Goal: Check status: Check status

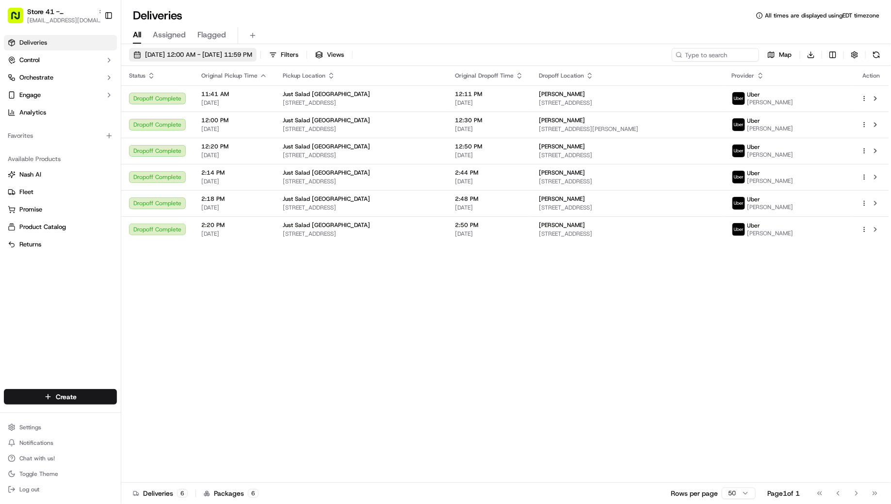
click at [213, 49] on button "[DATE] 12:00 AM - [DATE] 11:59 PM" at bounding box center [193, 55] width 128 height 14
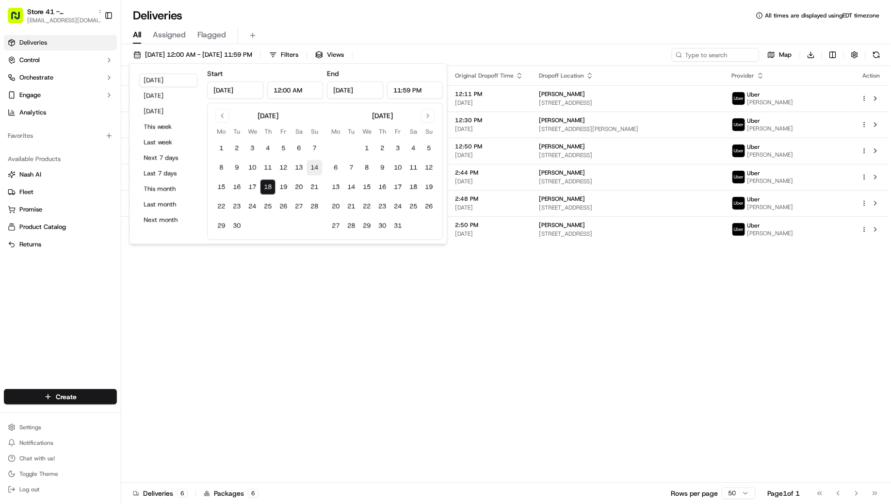
click at [314, 168] on button "14" at bounding box center [315, 168] width 16 height 16
type input "[DATE]"
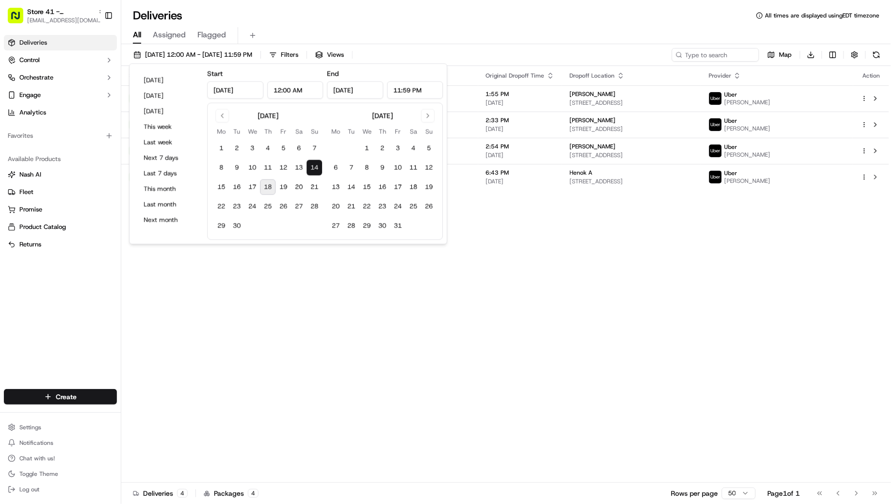
click at [314, 168] on button "14" at bounding box center [315, 168] width 16 height 16
click at [339, 305] on div "Status Original Pickup Time Pickup Location Original Dropoff Time Dropoff Locat…" at bounding box center [505, 274] width 768 height 417
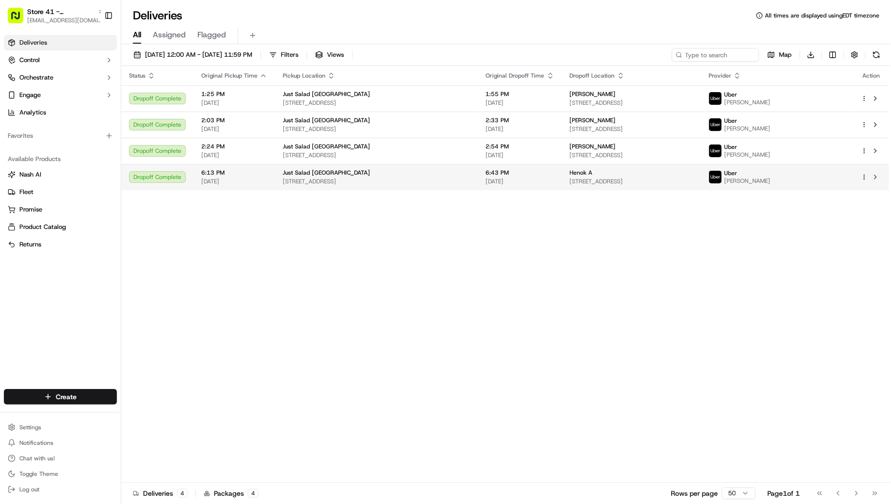
click at [365, 181] on span "[STREET_ADDRESS]" at bounding box center [377, 182] width 188 height 8
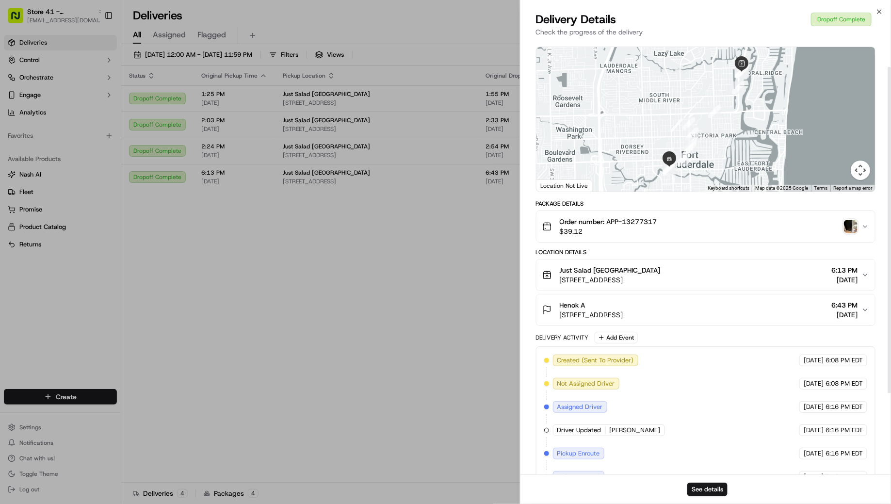
scroll to position [142, 0]
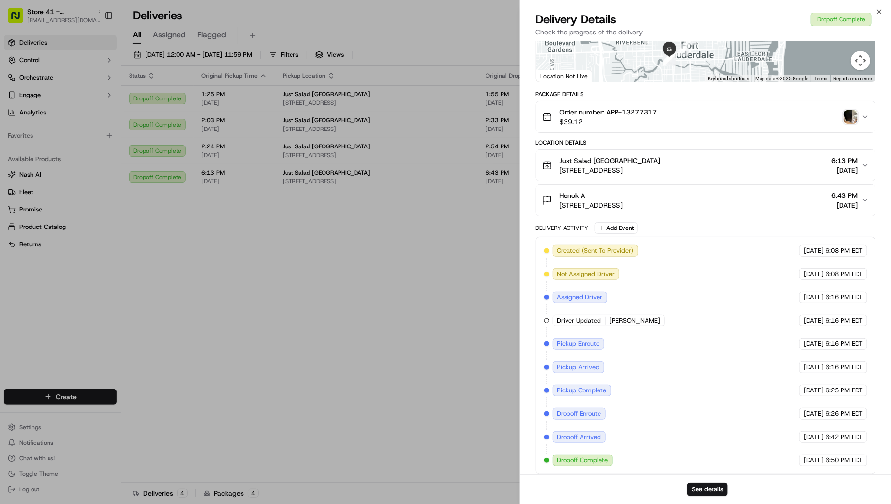
click at [850, 118] on img "button" at bounding box center [851, 117] width 14 height 14
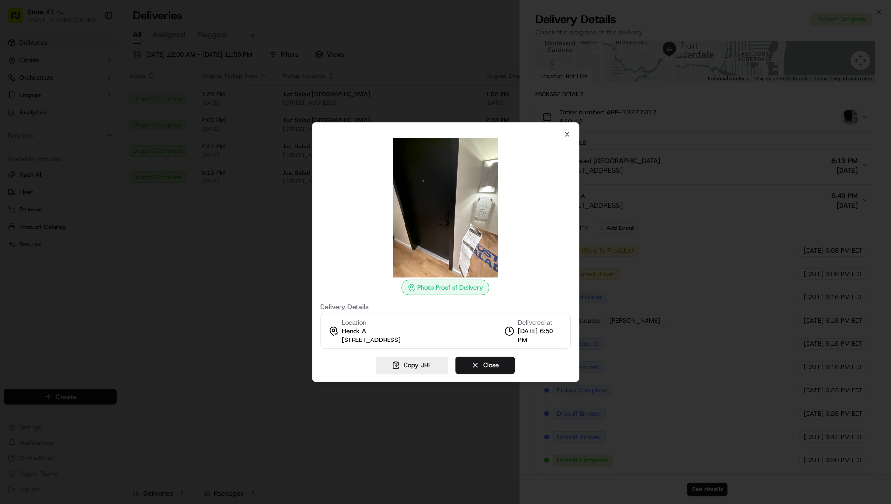
click at [272, 314] on div at bounding box center [445, 252] width 891 height 504
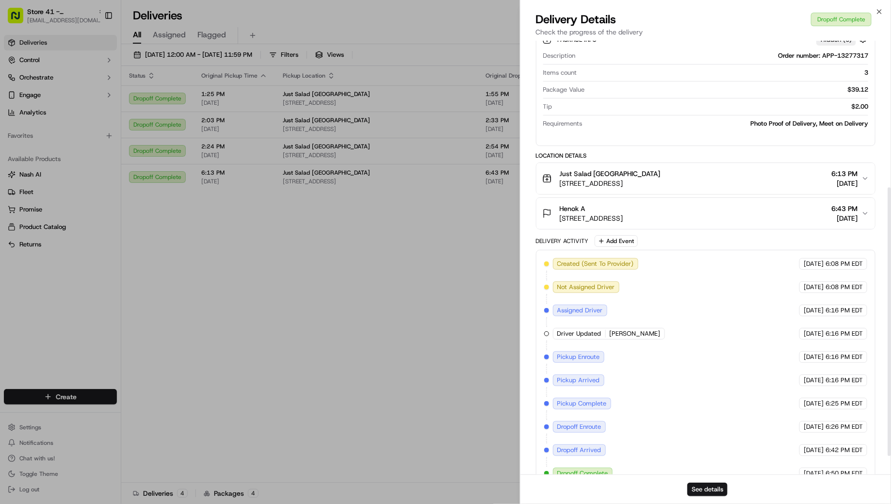
scroll to position [259, 0]
